Goal: Check status: Check status

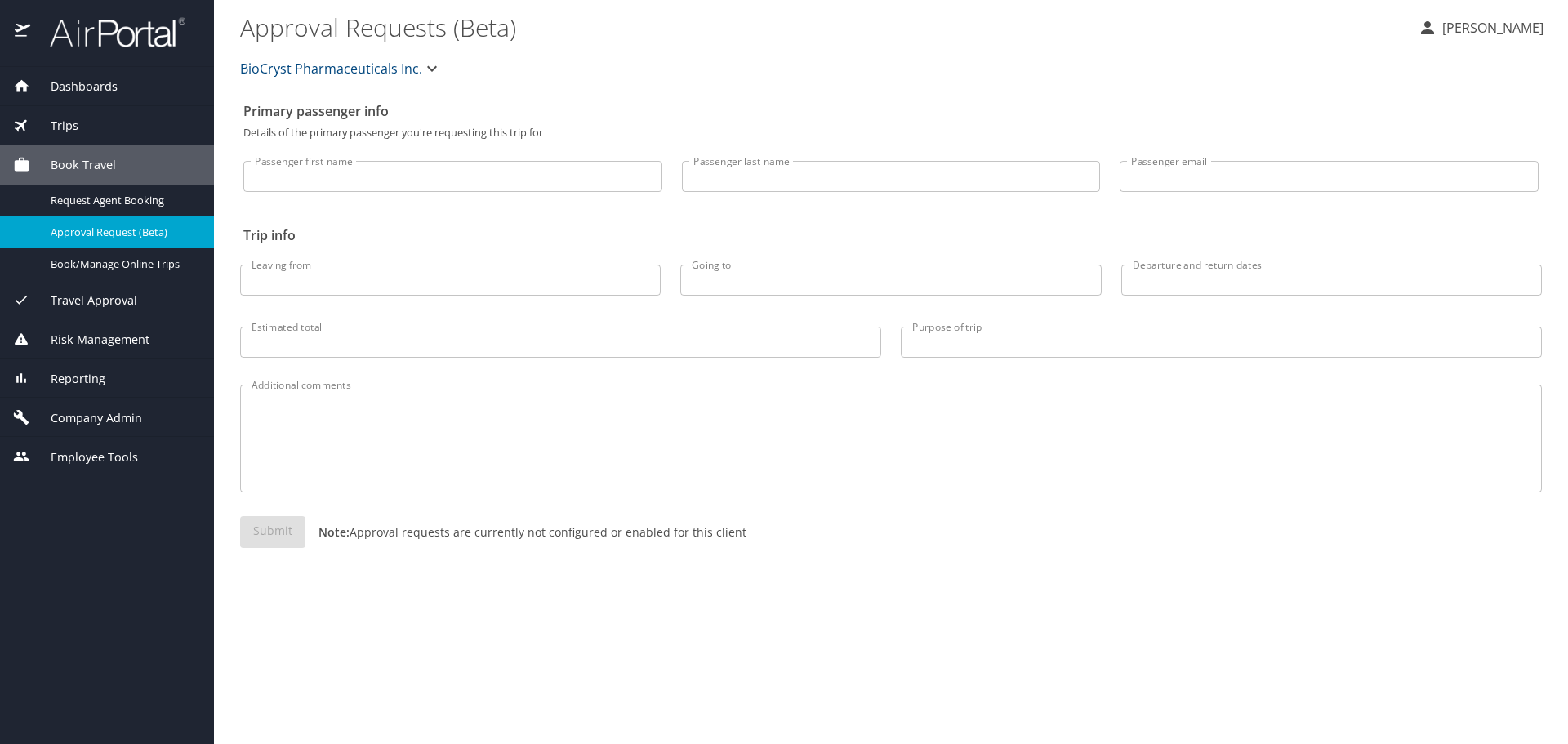
click at [63, 135] on div "Trips" at bounding box center [107, 126] width 214 height 40
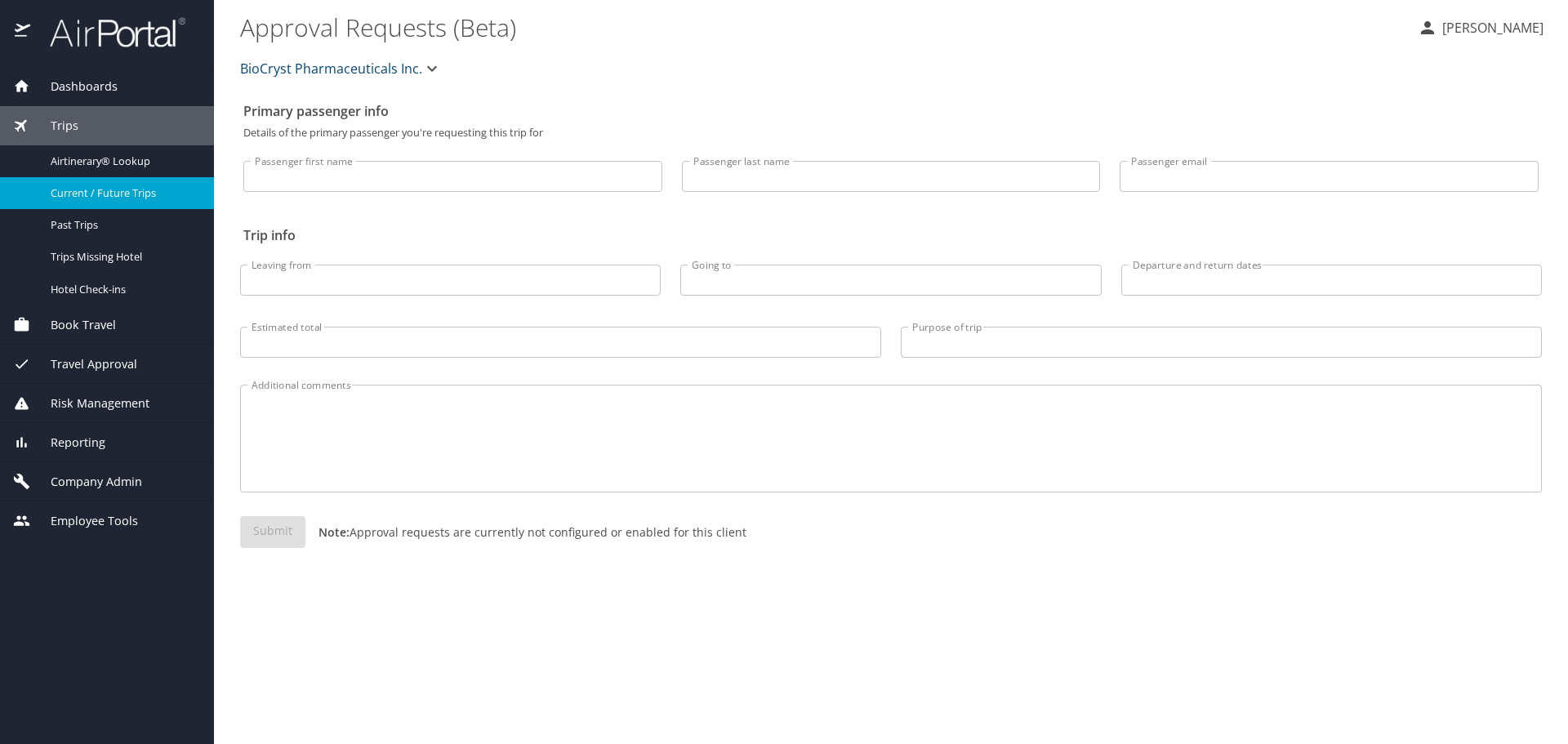
click at [88, 193] on span "Current / Future Trips" at bounding box center [122, 193] width 144 height 16
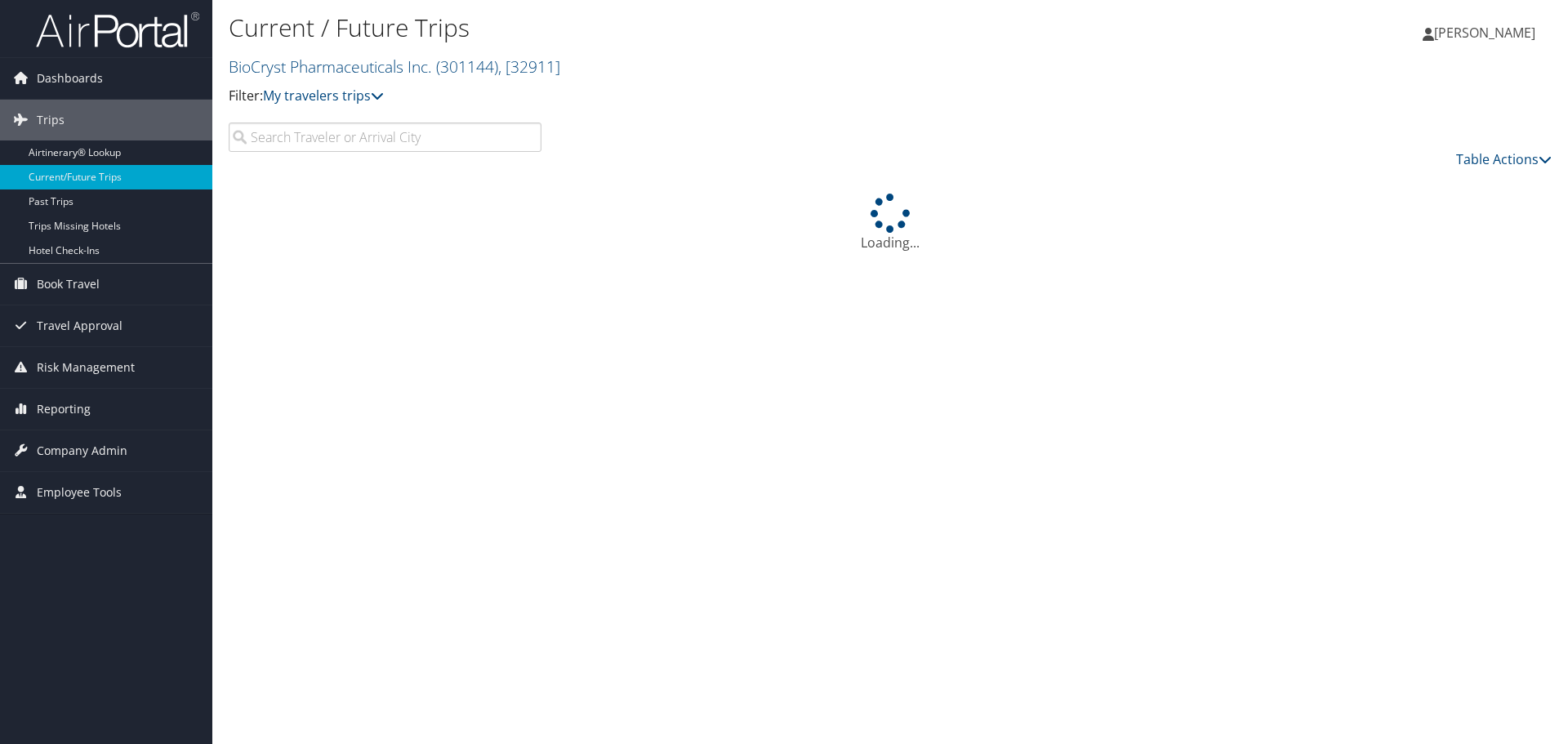
click at [396, 131] on input "search" at bounding box center [384, 137] width 313 height 30
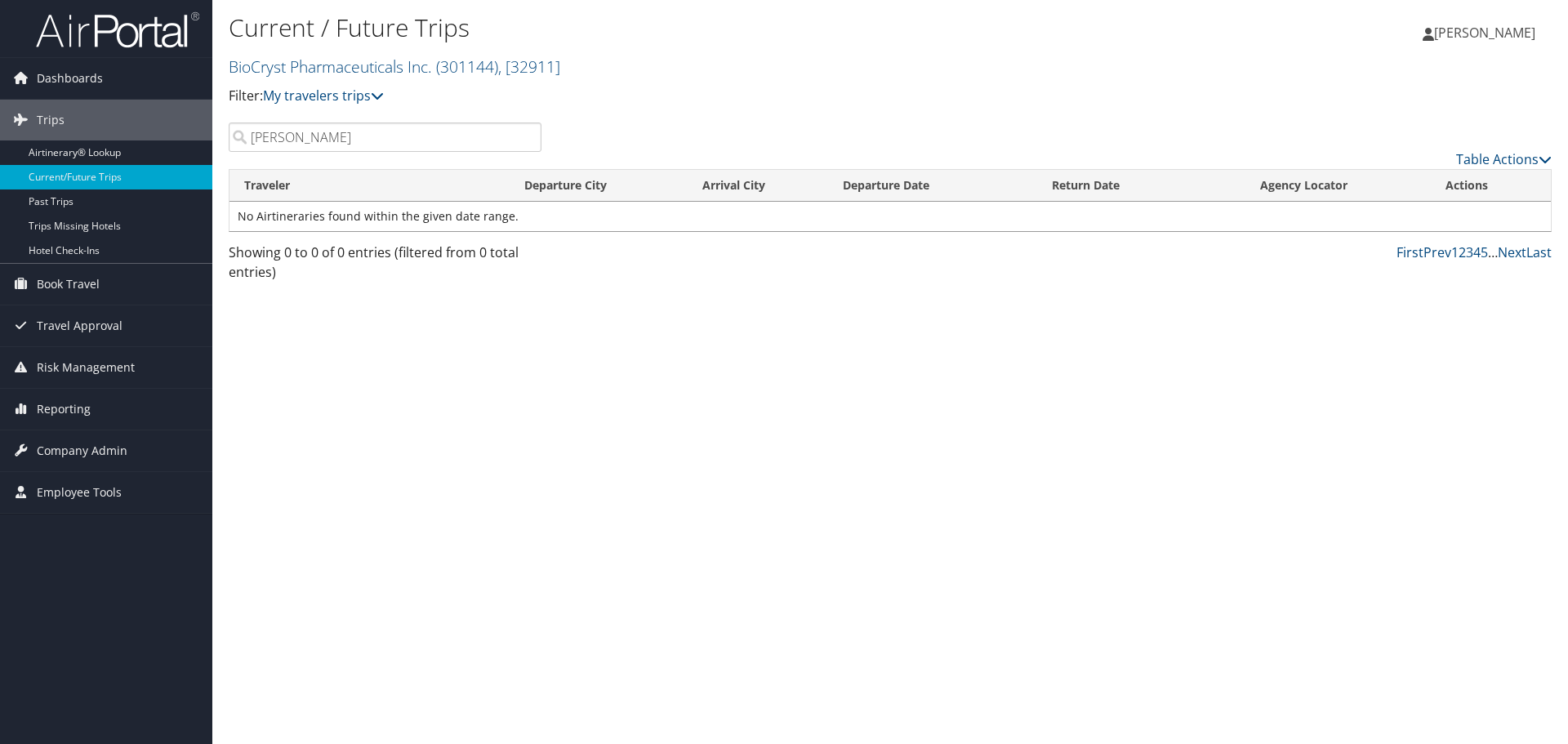
type input "bunting"
click at [947, 340] on div "Current / Future Trips BioCryst Pharmaceuticals Inc. ( 301144 ) , [ 32911 ] Bio…" at bounding box center [890, 372] width 1356 height 744
